Goal: Information Seeking & Learning: Learn about a topic

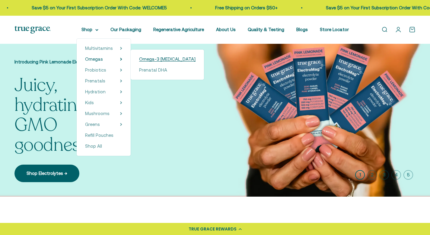
click at [166, 59] on span "Omega-3 [MEDICAL_DATA]" at bounding box center [167, 58] width 56 height 5
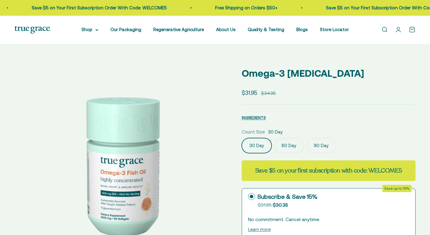
select select "3"
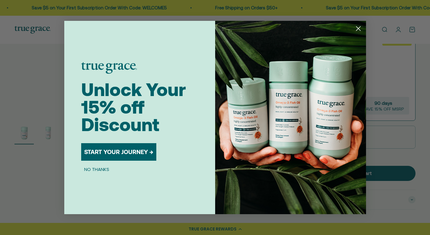
scroll to position [156, 0]
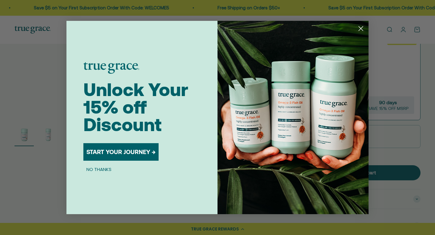
click at [106, 169] on button "NO THANKS" at bounding box center [98, 169] width 31 height 7
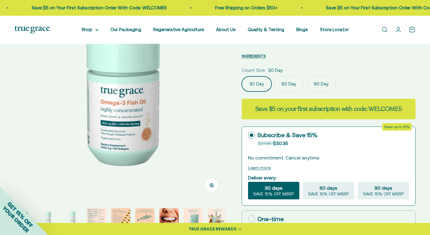
scroll to position [53, 0]
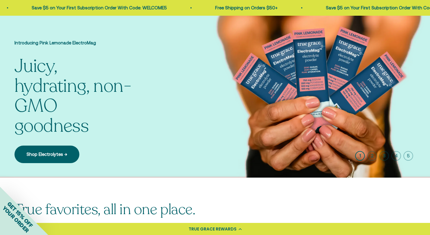
scroll to position [156, 0]
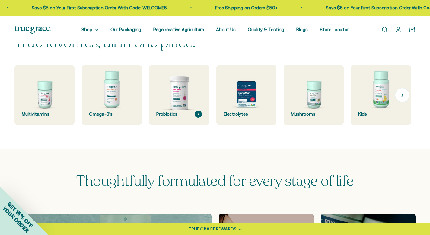
click at [180, 98] on img at bounding box center [179, 95] width 64 height 64
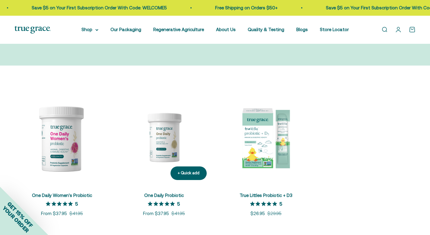
scroll to position [85, 0]
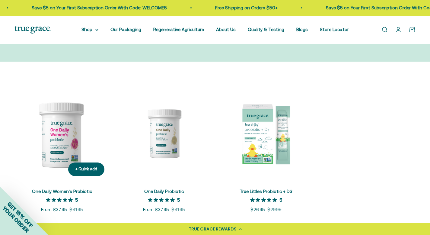
click at [50, 154] on img at bounding box center [61, 133] width 95 height 95
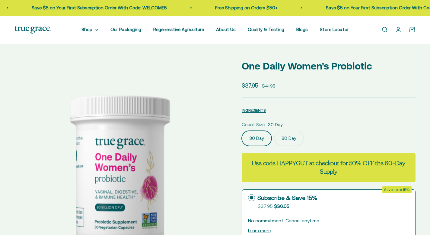
select select "3"
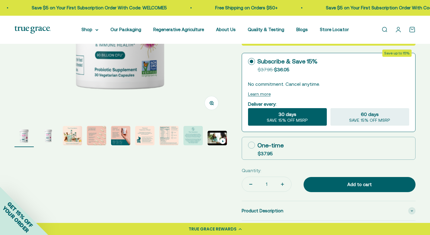
scroll to position [155, 0]
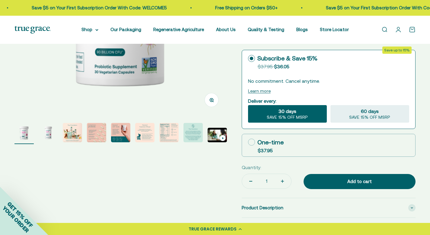
click at [172, 133] on img "Go to item 7" at bounding box center [168, 132] width 19 height 19
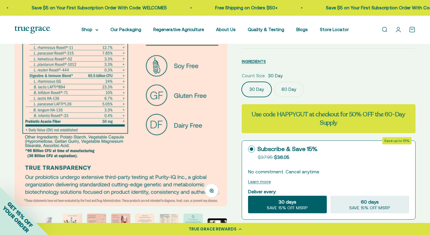
scroll to position [60, 0]
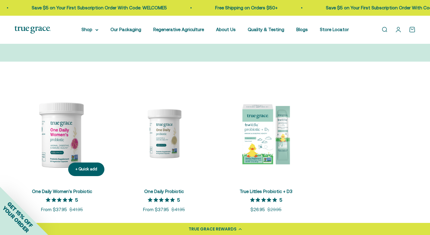
click at [54, 140] on img at bounding box center [61, 133] width 95 height 95
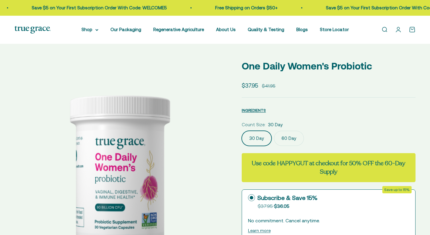
select select "3"
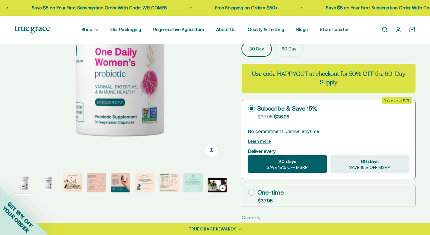
scroll to position [158, 0]
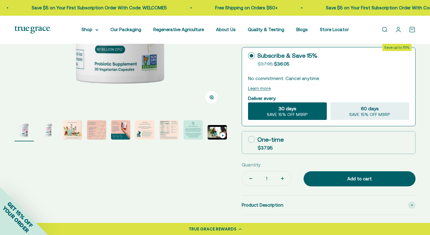
click at [168, 132] on img "Go to item 7" at bounding box center [168, 129] width 19 height 19
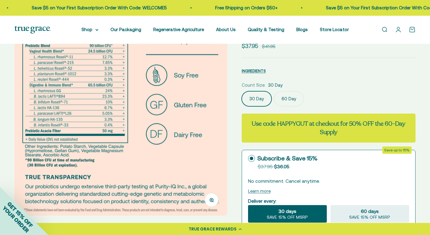
scroll to position [51, 0]
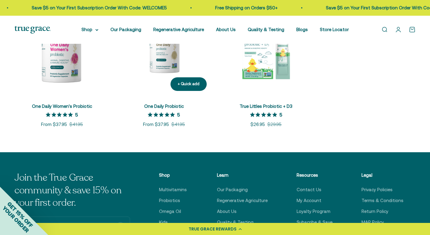
scroll to position [131, 0]
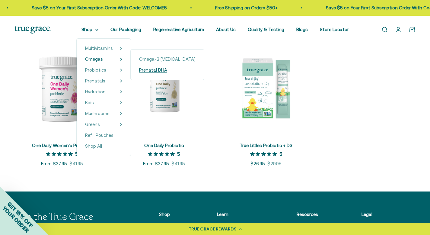
click at [143, 71] on span "Prenatal DHA" at bounding box center [153, 69] width 28 height 5
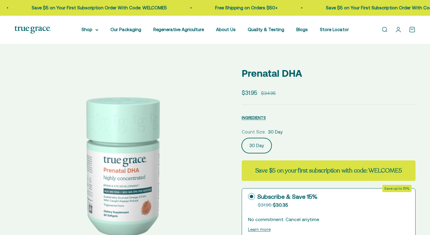
select select "3"
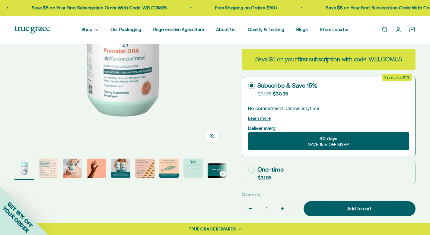
scroll to position [122, 0]
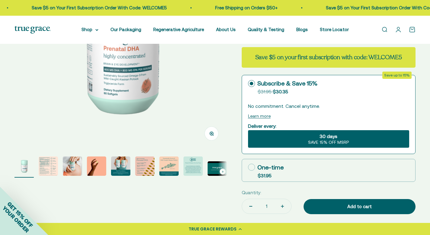
drag, startPoint x: 60, startPoint y: 161, endPoint x: 50, endPoint y: 165, distance: 10.2
click at [60, 161] on page-dots at bounding box center [120, 166] width 213 height 21
click at [49, 166] on img "Go to item 2" at bounding box center [48, 165] width 19 height 19
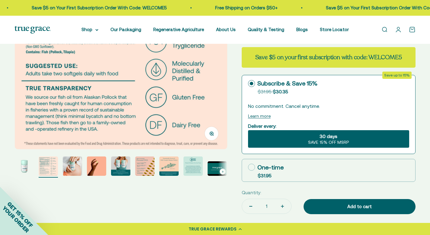
scroll to position [0, 0]
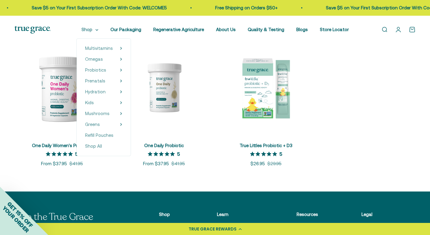
click at [95, 32] on summary "Shop" at bounding box center [90, 29] width 17 height 7
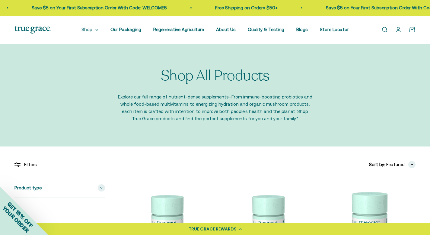
click at [98, 30] on summary "Shop" at bounding box center [90, 29] width 17 height 7
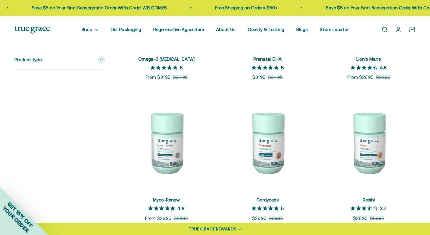
scroll to position [642, 0]
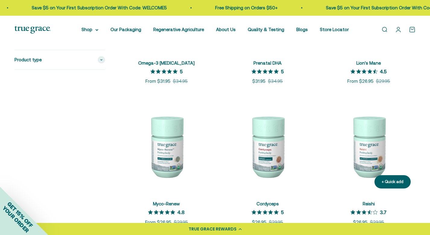
click at [362, 149] on img at bounding box center [369, 146] width 94 height 94
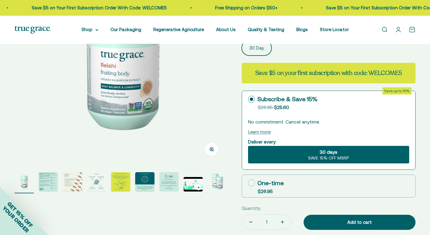
select select "3"
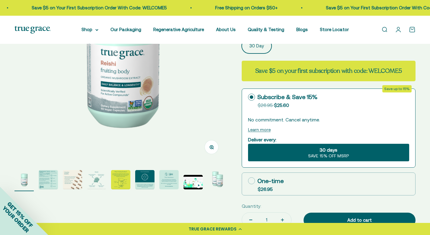
click at [49, 183] on img "Go to item 2" at bounding box center [48, 179] width 19 height 19
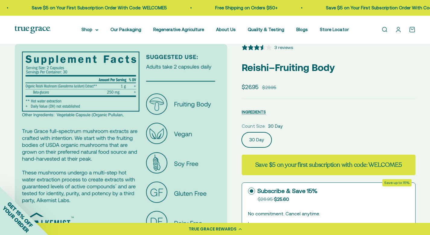
scroll to position [3, 0]
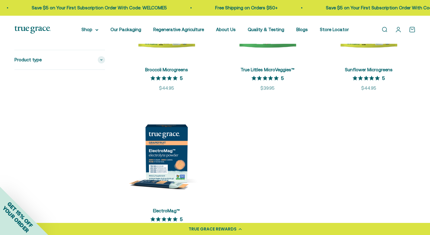
scroll to position [1058, 0]
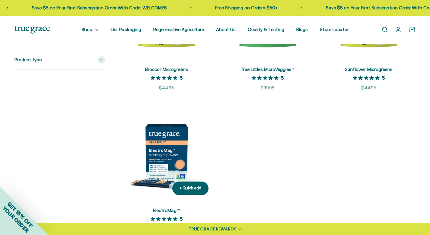
click at [172, 159] on img at bounding box center [167, 153] width 94 height 94
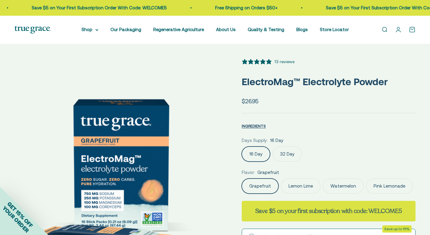
select select "3"
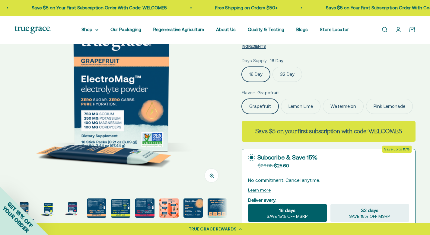
scroll to position [88, 0]
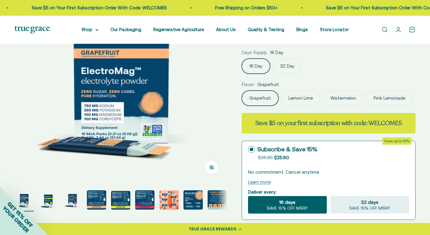
click at [128, 205] on img "Go to item 5" at bounding box center [120, 200] width 19 height 19
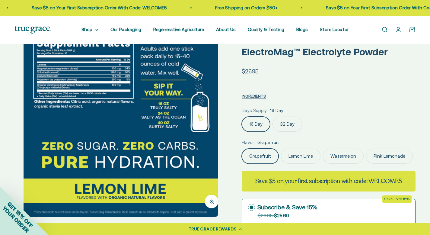
scroll to position [0, 0]
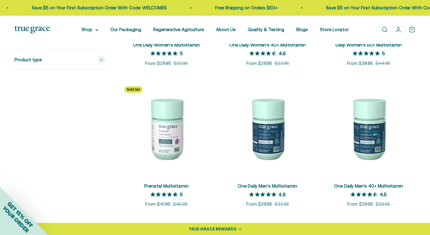
scroll to position [237, 0]
click at [161, 133] on img at bounding box center [167, 129] width 94 height 94
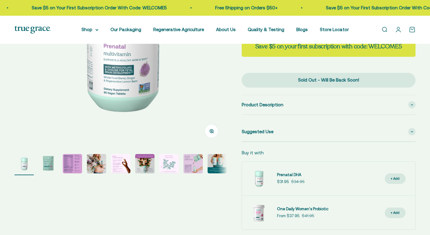
select select "3"
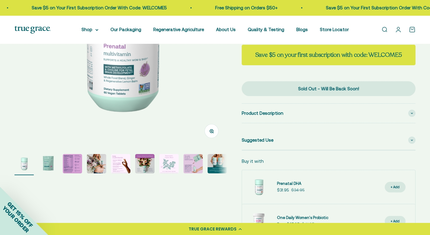
scroll to position [189, 0]
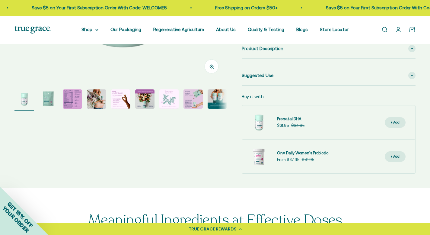
click at [71, 106] on img "Go to item 3" at bounding box center [72, 98] width 19 height 19
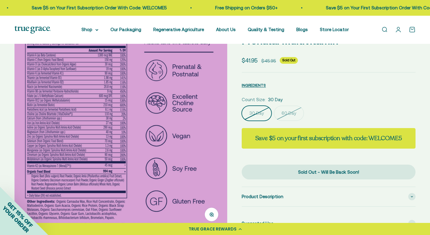
scroll to position [29, 0]
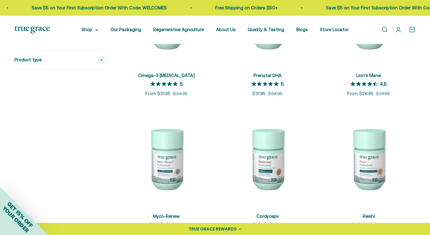
scroll to position [639, 0]
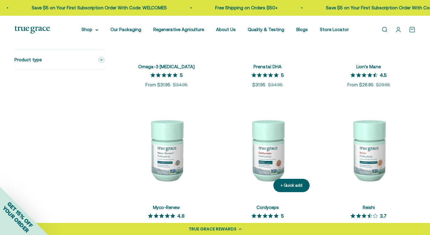
click at [264, 160] on img at bounding box center [268, 150] width 94 height 94
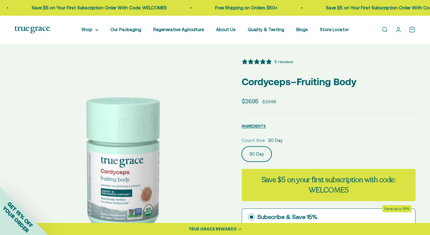
select select "3"
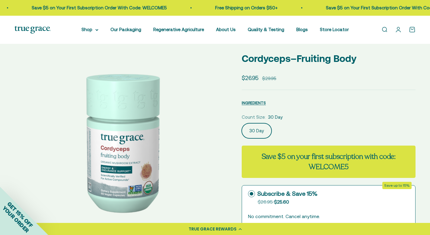
scroll to position [90, 0]
